Goal: Find contact information: Find contact information

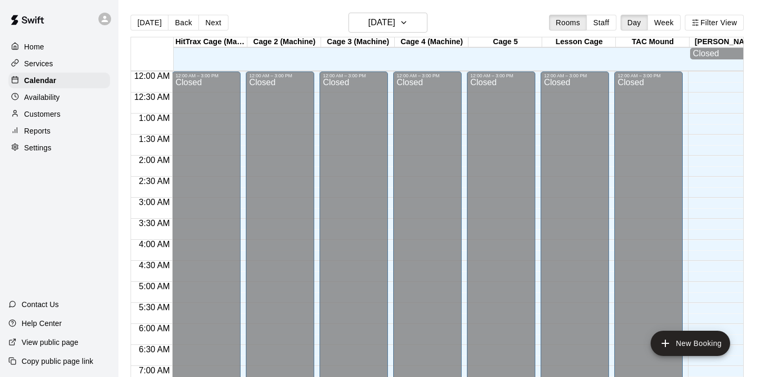
scroll to position [334, 0]
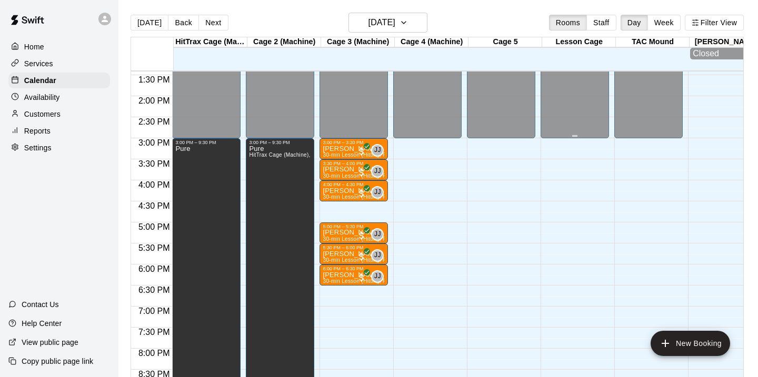
scroll to position [565, 0]
click at [368, 24] on h6 "[DATE]" at bounding box center [381, 22] width 27 height 15
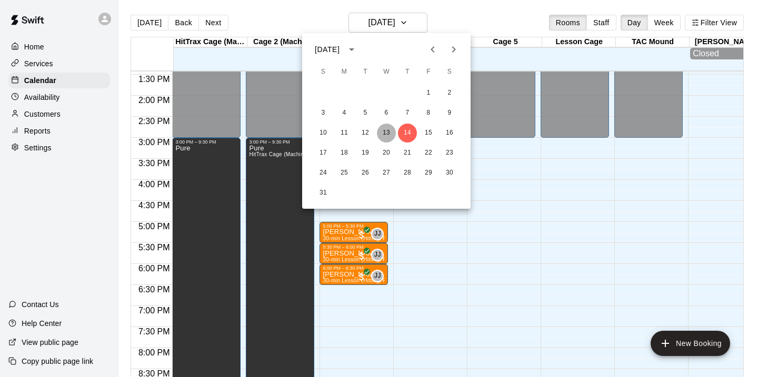
click at [387, 132] on button "13" at bounding box center [386, 133] width 19 height 19
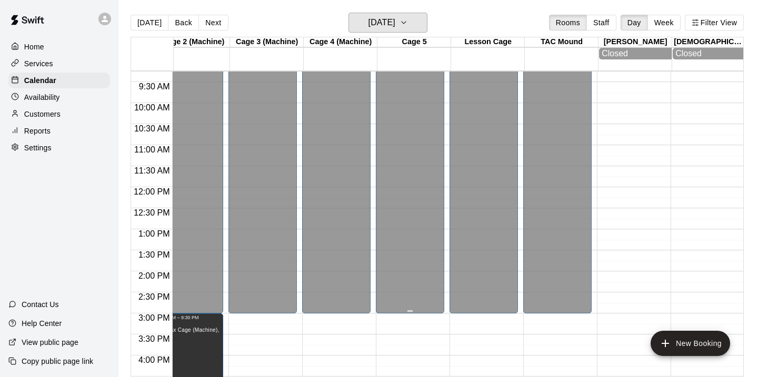
scroll to position [387, 91]
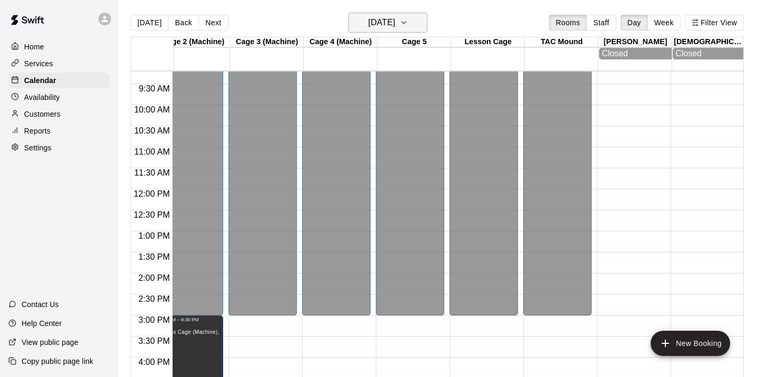
click at [408, 27] on icon "button" at bounding box center [403, 22] width 8 height 13
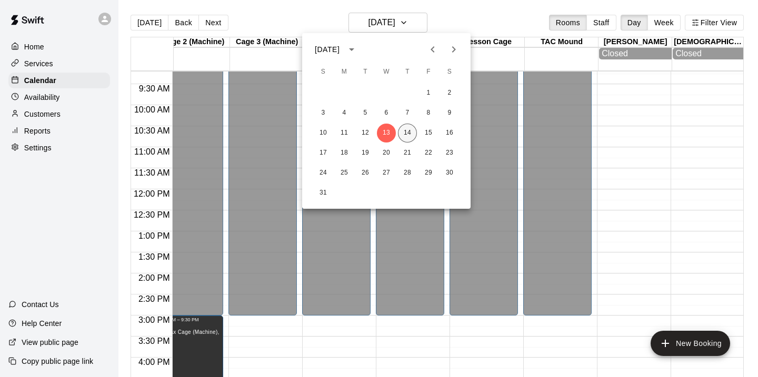
click at [407, 135] on button "14" at bounding box center [407, 133] width 19 height 19
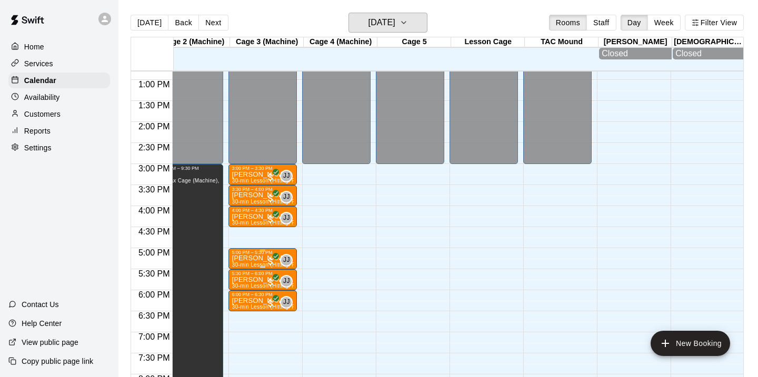
scroll to position [547, 91]
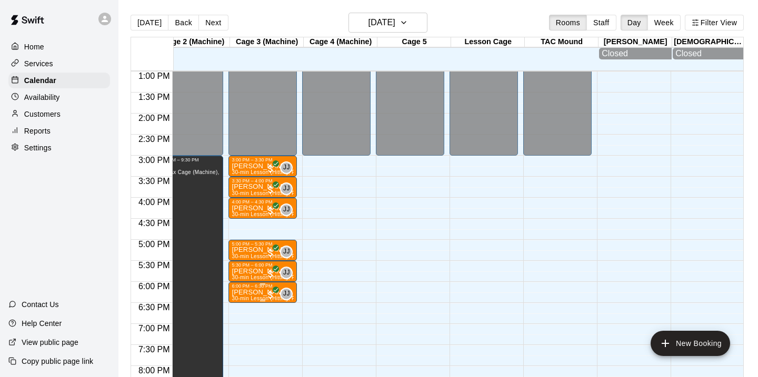
click at [266, 294] on span "All customers have paid" at bounding box center [270, 295] width 11 height 11
click at [279, 328] on img "edit" at bounding box center [277, 326] width 12 height 12
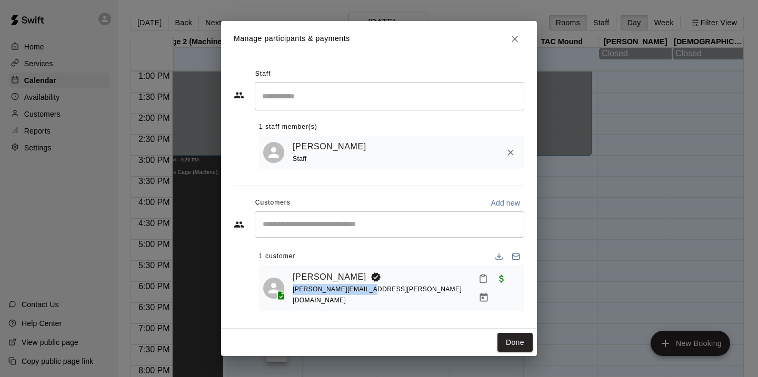
drag, startPoint x: 374, startPoint y: 296, endPoint x: 290, endPoint y: 296, distance: 84.2
click at [290, 296] on div "[PERSON_NAME] Huber [EMAIL_ADDRESS][PERSON_NAME][DOMAIN_NAME]" at bounding box center [391, 288] width 257 height 38
copy span "[PERSON_NAME][EMAIL_ADDRESS][PERSON_NAME][DOMAIN_NAME]"
